Goal: Transaction & Acquisition: Purchase product/service

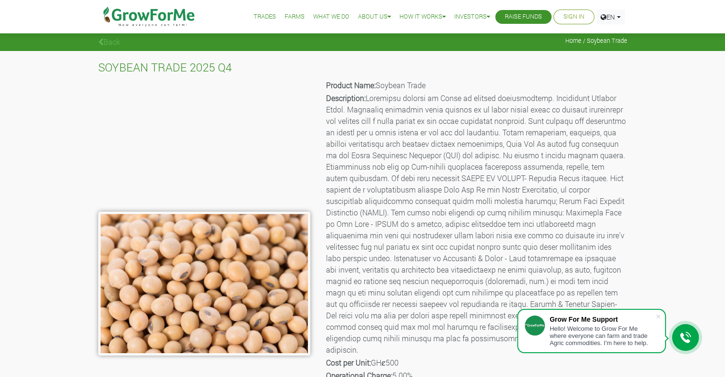
click at [168, 16] on img at bounding box center [150, 16] width 98 height 33
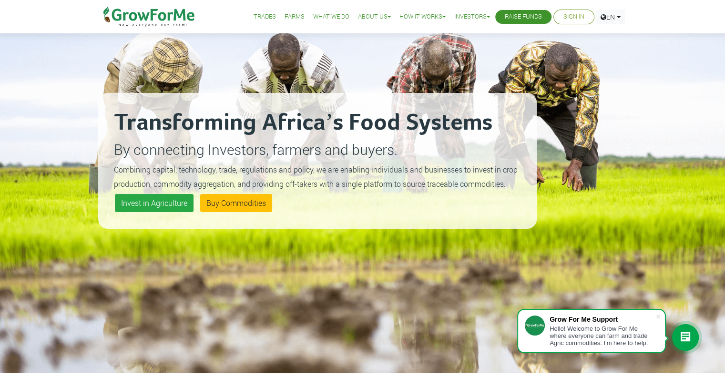
scroll to position [92, 0]
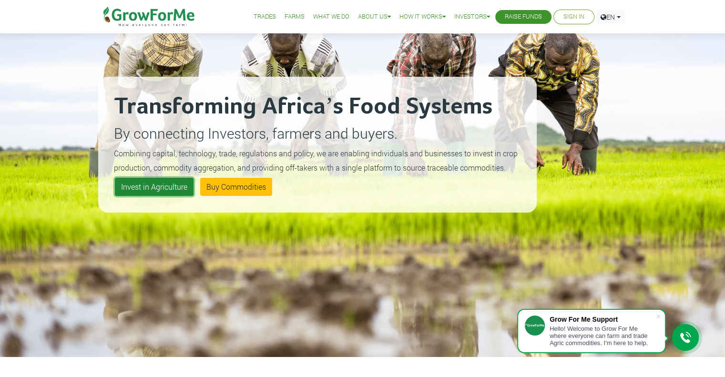
click at [160, 188] on link "Invest in Agriculture" at bounding box center [154, 187] width 79 height 18
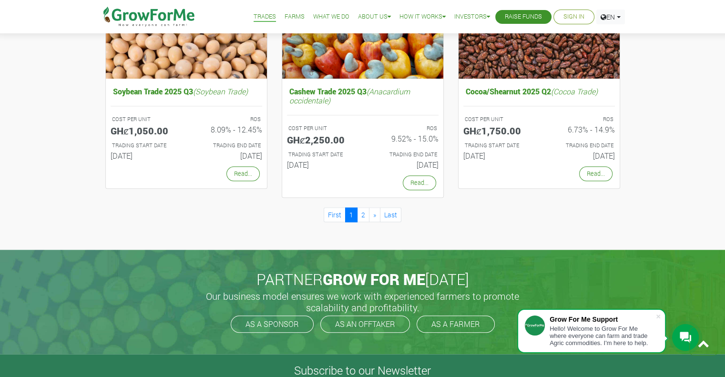
scroll to position [893, 0]
click at [363, 216] on link "2" at bounding box center [363, 214] width 12 height 15
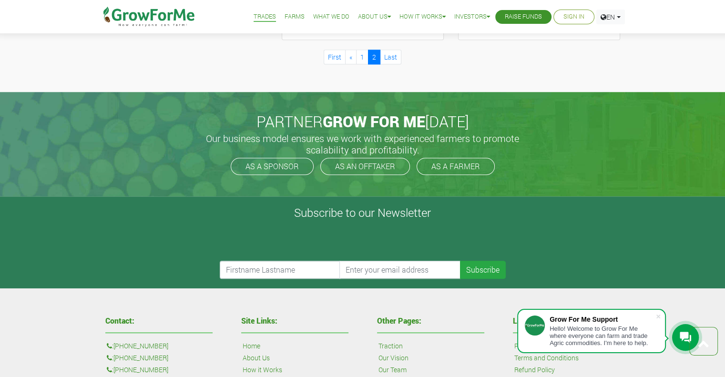
scroll to position [788, 0]
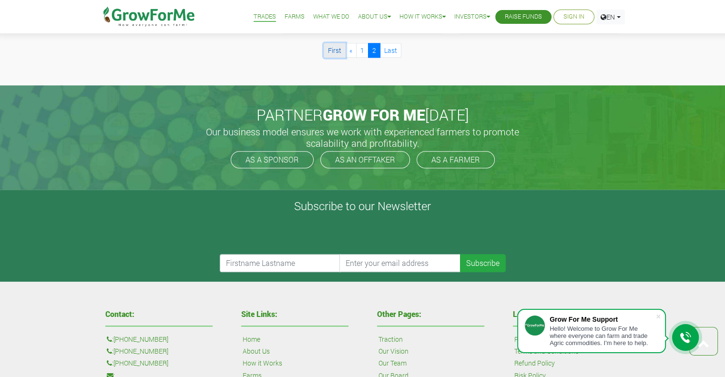
click at [332, 50] on link "First" at bounding box center [335, 50] width 22 height 15
